Goal: Find specific page/section: Find specific page/section

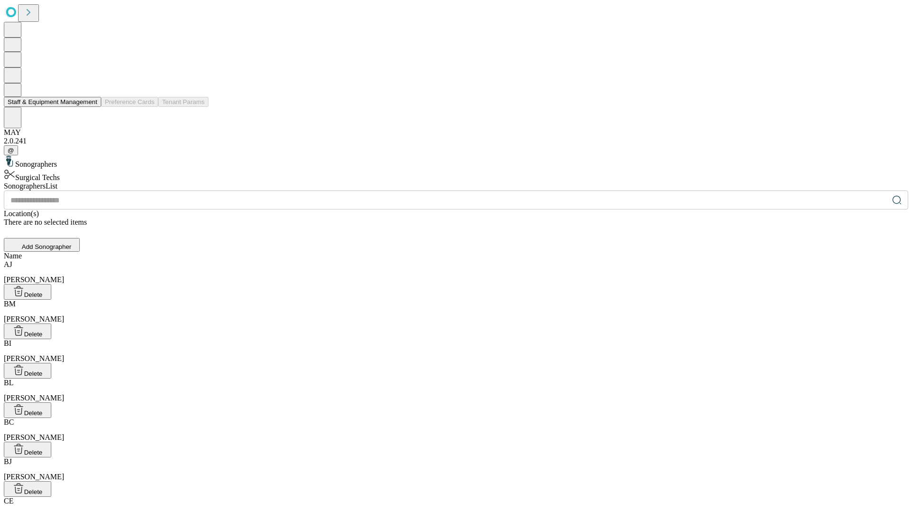
click at [91, 107] on button "Staff & Equipment Management" at bounding box center [52, 102] width 97 height 10
